Goal: Navigation & Orientation: Find specific page/section

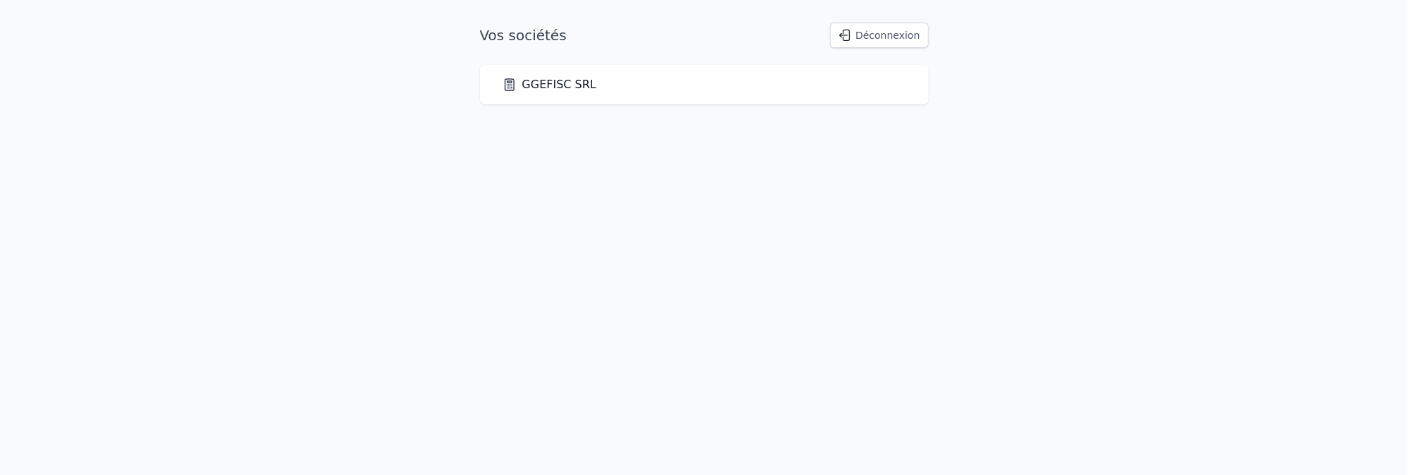
click at [511, 88] on icon at bounding box center [510, 85] width 14 height 14
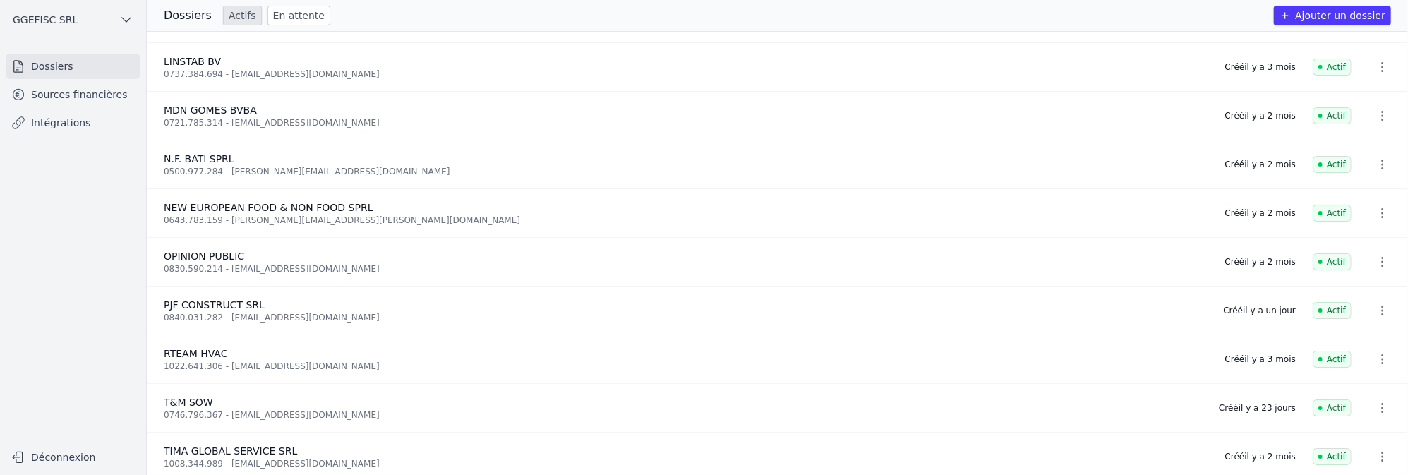
scroll to position [70, 0]
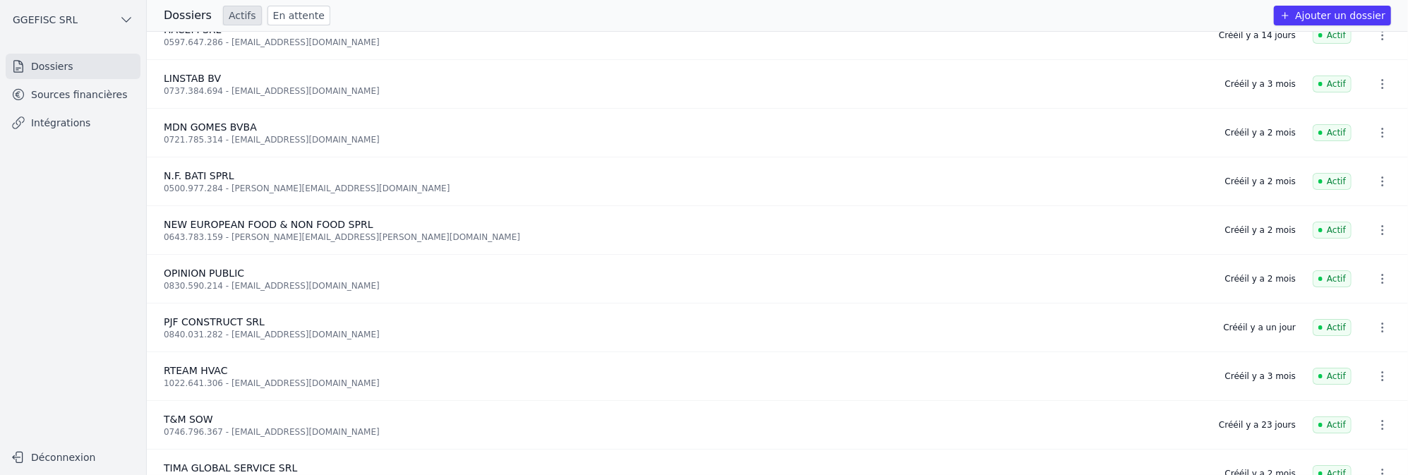
click at [1378, 276] on icon "button" at bounding box center [1383, 279] width 14 height 14
click at [229, 17] on div at bounding box center [704, 237] width 1408 height 475
click at [278, 20] on link "En attente" at bounding box center [299, 16] width 63 height 20
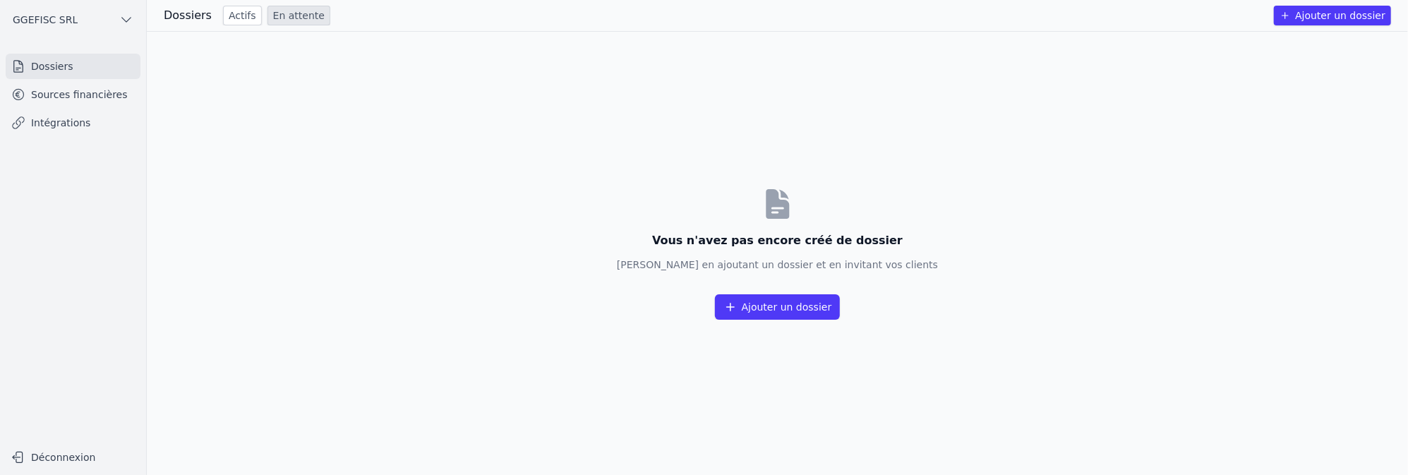
click at [176, 21] on h3 "Dossiers" at bounding box center [188, 15] width 48 height 17
click at [44, 19] on span "GGEFISC SRL" at bounding box center [45, 20] width 65 height 14
